Goal: Transaction & Acquisition: Purchase product/service

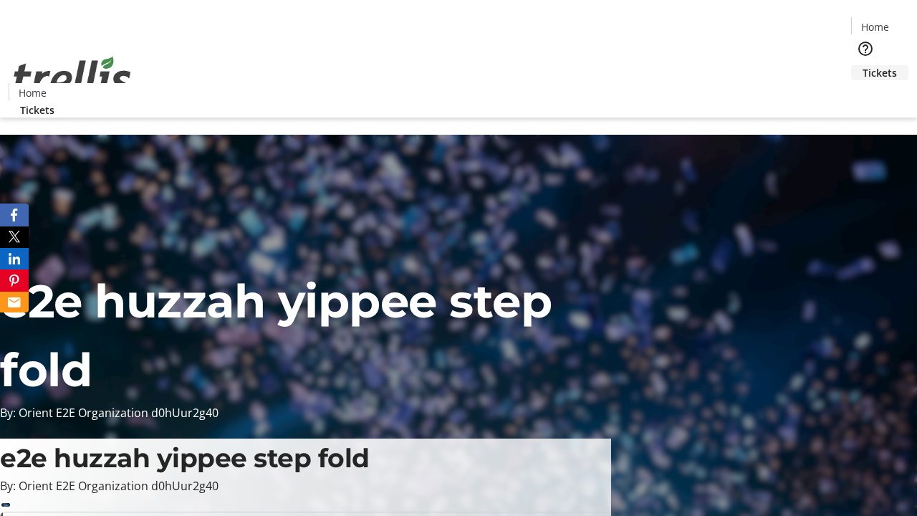
click at [862, 65] on span "Tickets" at bounding box center [879, 72] width 34 height 15
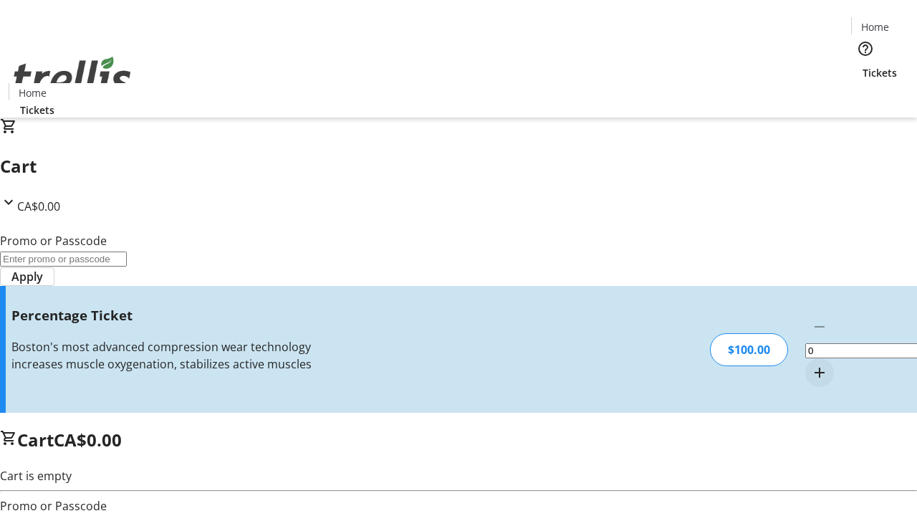
click at [811, 364] on mat-icon "Increment by one" at bounding box center [819, 372] width 17 height 17
type input "1"
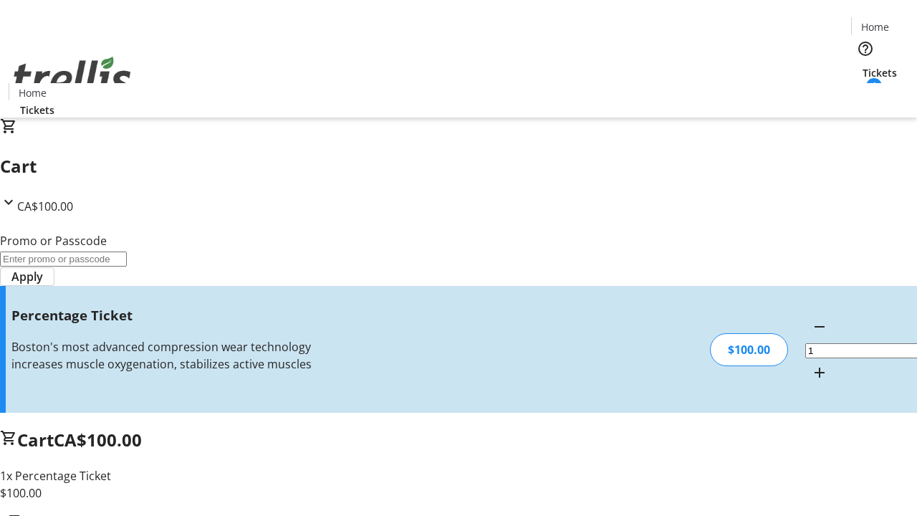
type input "BAR"
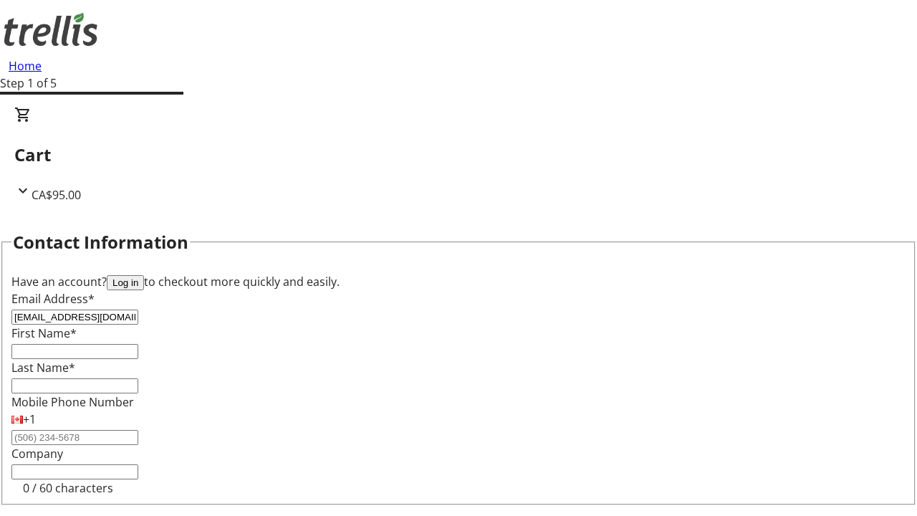
type input "[EMAIL_ADDRESS][DOMAIN_NAME]"
type input "[PERSON_NAME]"
type input "Dare"
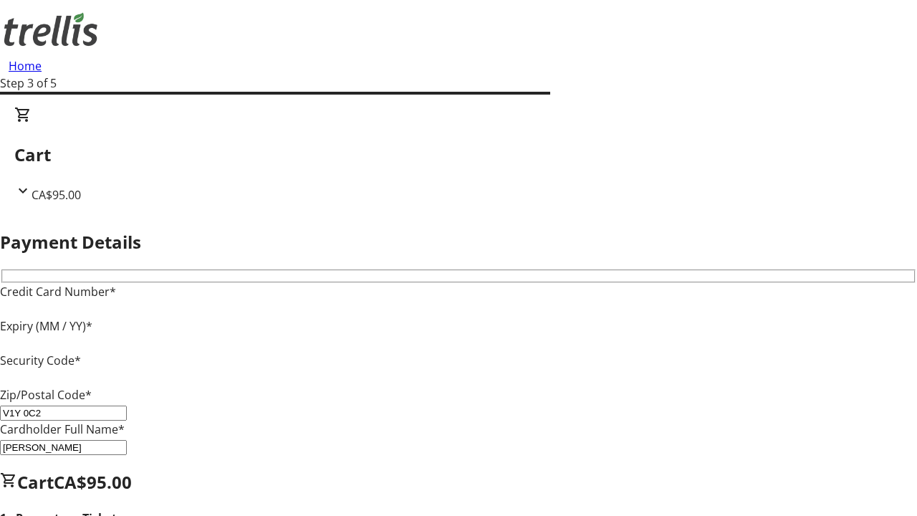
type input "V1Y 0C2"
